Goal: Navigation & Orientation: Find specific page/section

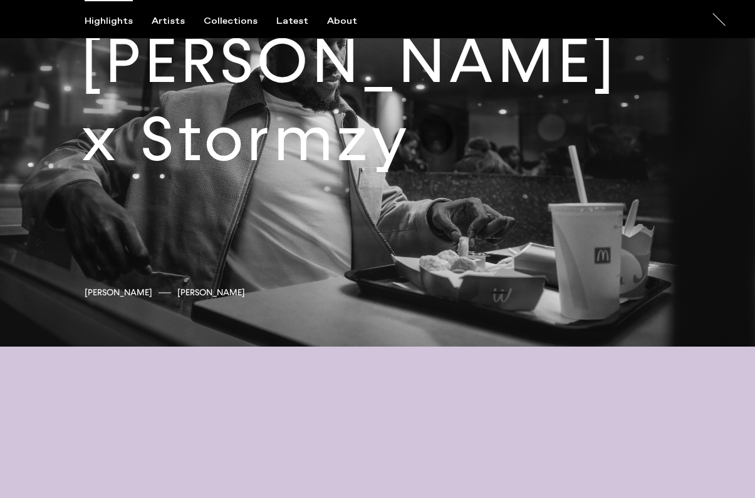
scroll to position [2488, 0]
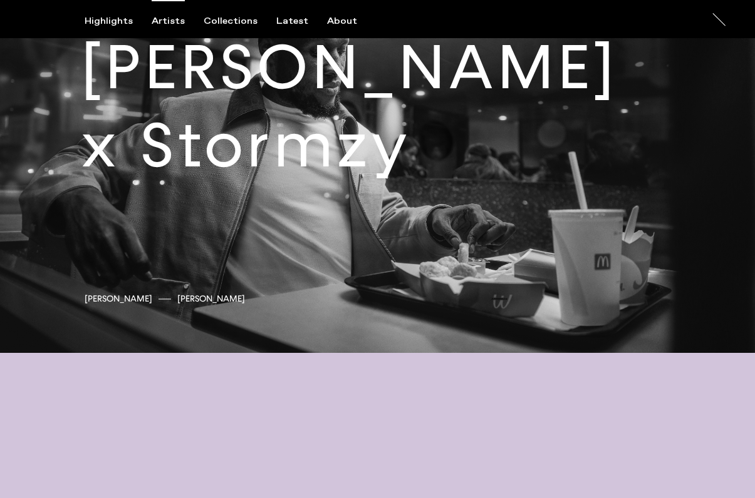
click at [159, 17] on div "Artists" at bounding box center [168, 21] width 33 height 11
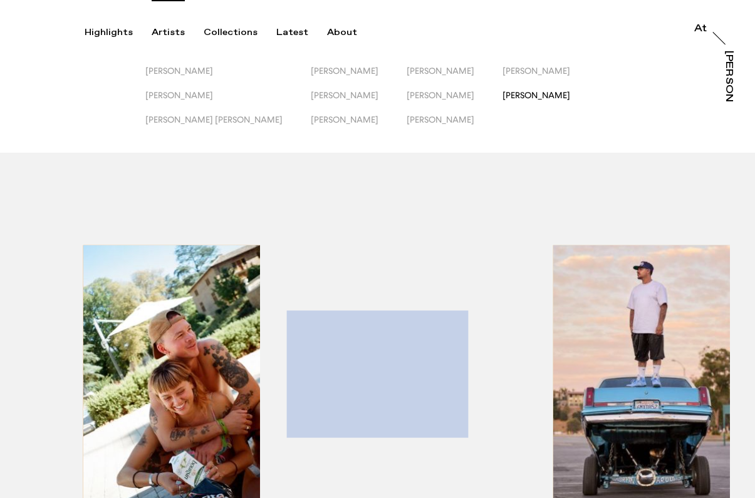
click at [502, 93] on span "[PERSON_NAME]" at bounding box center [536, 95] width 68 height 10
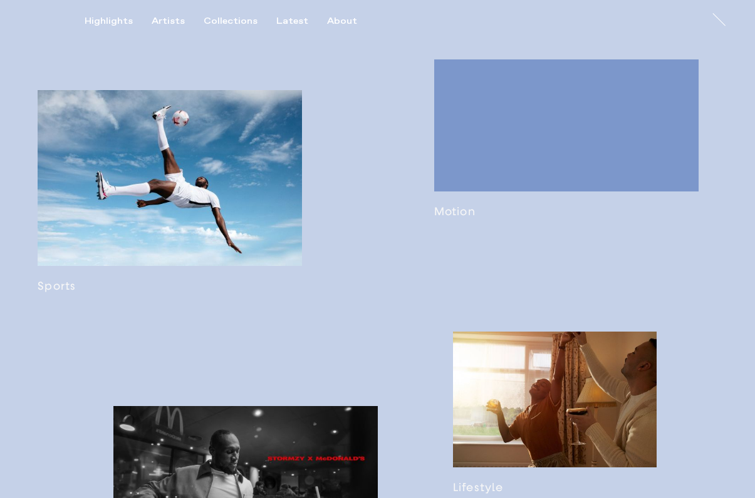
scroll to position [752, 0]
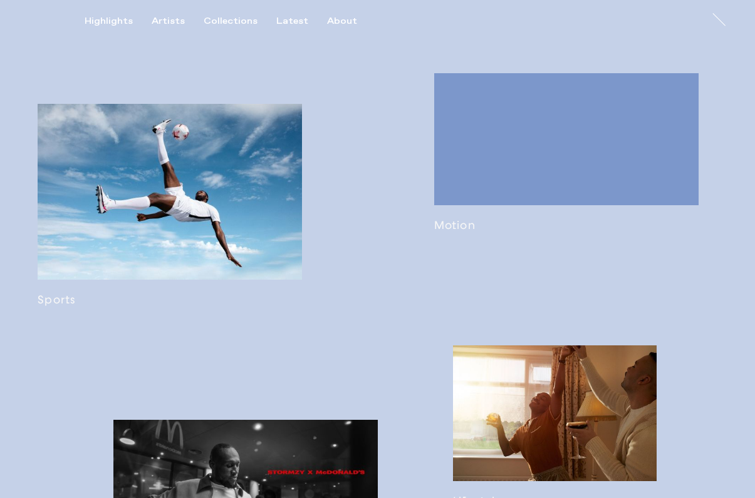
click at [259, 183] on link at bounding box center [170, 205] width 264 height 203
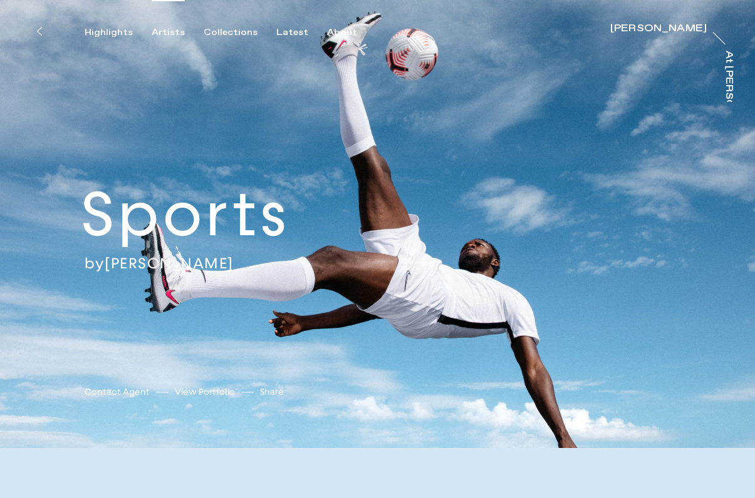
click at [154, 29] on div "Artists" at bounding box center [168, 32] width 33 height 11
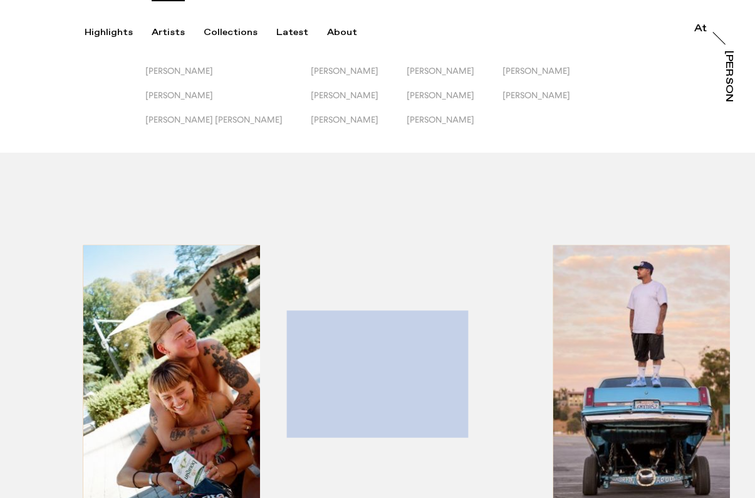
drag, startPoint x: 395, startPoint y: 122, endPoint x: 393, endPoint y: 185, distance: 62.6
